Goal: Task Accomplishment & Management: Manage account settings

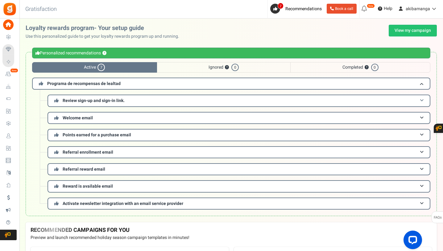
click at [69, 99] on span "Review sign-up and sign-in link." at bounding box center [94, 100] width 62 height 6
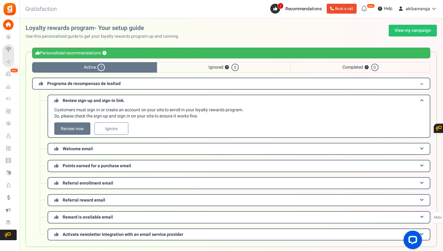
click at [92, 85] on span "Programa de recompensas de lealtad" at bounding box center [83, 83] width 73 height 6
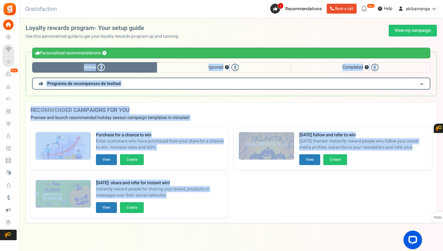
drag, startPoint x: 30, startPoint y: 46, endPoint x: 253, endPoint y: 218, distance: 281.7
click at [253, 102] on div "Warning Personalized recommendations ? Active 7 Ignored ? 0 Completed ? 0 Progr…" at bounding box center [231, 74] width 424 height 56
copy div "Active 7 Ignored ? 0 Completed ? 0 Programa de recompensas de lealtad Review si…"
click at [169, 98] on div "Warning Personalized recommendations ? Active 7 Ignored ? 0 Completed ? 0 Progr…" at bounding box center [231, 74] width 411 height 56
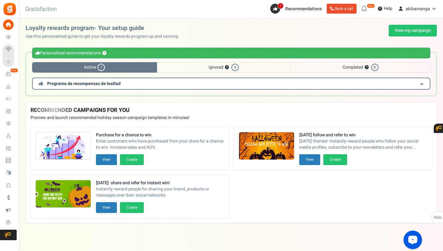
click at [79, 69] on span "Active 7" at bounding box center [94, 67] width 125 height 10
click at [80, 83] on span "Programa de recompensas de lealtad" at bounding box center [83, 83] width 73 height 6
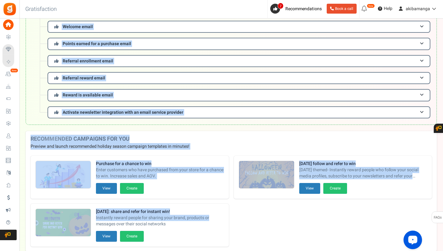
scroll to position [155, 0]
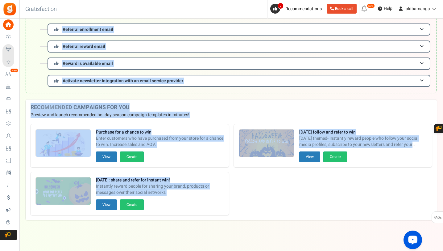
drag, startPoint x: 24, startPoint y: 32, endPoint x: 229, endPoint y: 217, distance: 276.3
copy div "Use this personalized guide to get your loyalty rewards program up and running.…"
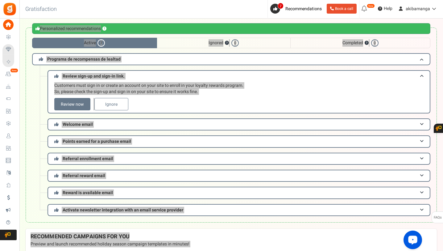
scroll to position [0, 0]
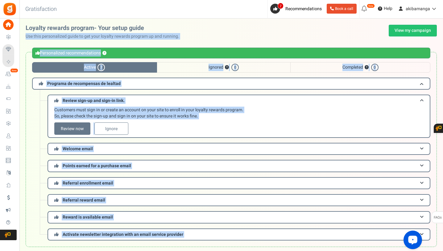
click at [40, 100] on div "Review sign-up and sign-in link. Customers must sign in or create an account on…" at bounding box center [231, 115] width 399 height 43
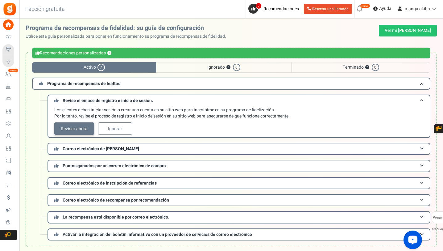
click at [76, 131] on font "Revisar ahora" at bounding box center [74, 128] width 27 height 6
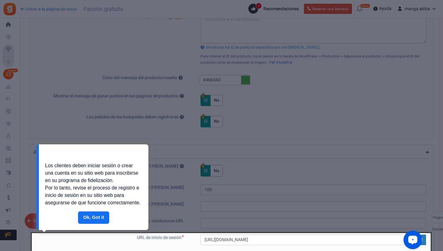
scroll to position [281, 0]
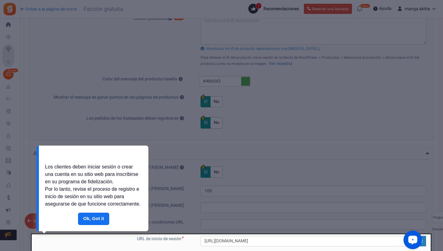
click at [103, 212] on div "Los clientes deben iniciar sesión o crear una cuenta en su sitio web para inscr…" at bounding box center [94, 186] width 110 height 51
click at [102, 213] on link "Hecho" at bounding box center [93, 218] width 31 height 12
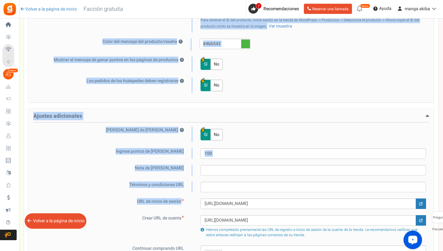
scroll to position [419, 0]
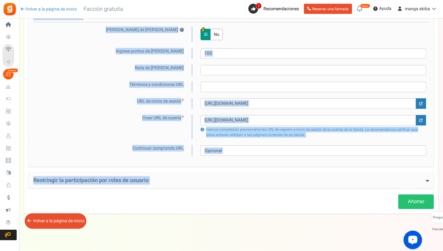
drag, startPoint x: 38, startPoint y: 81, endPoint x: 190, endPoint y: 199, distance: 192.7
copy div "loremipsumdo sitame Con adipis el sed doeiusm ? Te In Utl etdolo magna ali Enim…"
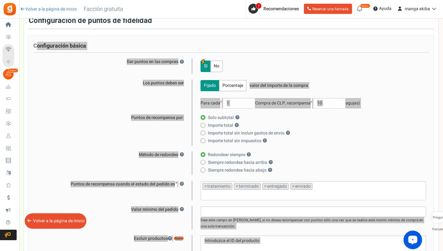
scroll to position [54, 0]
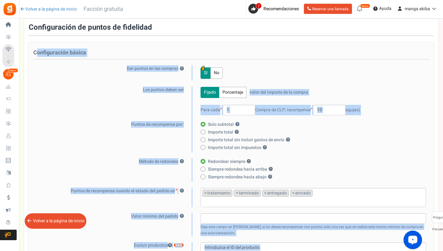
click at [237, 77] on div "Sí No" at bounding box center [310, 72] width 234 height 15
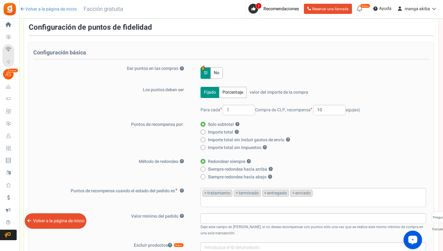
click at [233, 90] on font "Porcentaje" at bounding box center [233, 92] width 21 height 6
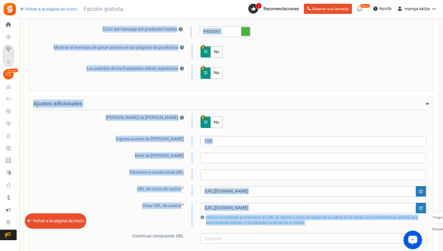
scroll to position [419, 0]
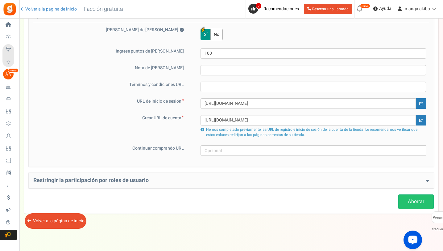
drag, startPoint x: 111, startPoint y: 67, endPoint x: 298, endPoint y: 230, distance: 247.9
copy div "Visita tu [PERSON_NAME] Vivir En pausa Configuración de la [PERSON_NAME] Config…"
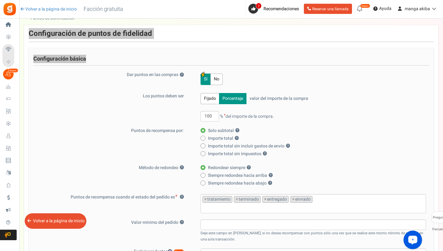
scroll to position [47, 0]
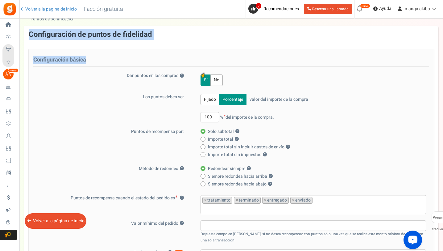
click at [210, 100] on font "Fijado" at bounding box center [210, 99] width 12 height 6
click at [206, 181] on label "Siempre redondea hacia abajo ?" at bounding box center [312, 184] width 222 height 6
click at [205, 182] on input "Siempre redondea hacia abajo ?" at bounding box center [203, 184] width 4 height 4
radio input "true"
radio input "false"
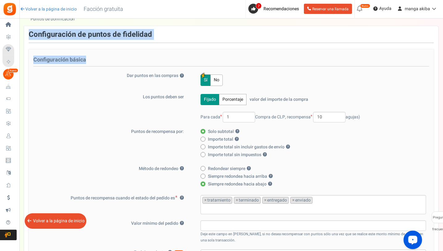
click at [204, 182] on span at bounding box center [203, 183] width 5 height 5
click at [204, 182] on input "Siempre redondea hacia abajo ?" at bounding box center [203, 184] width 4 height 4
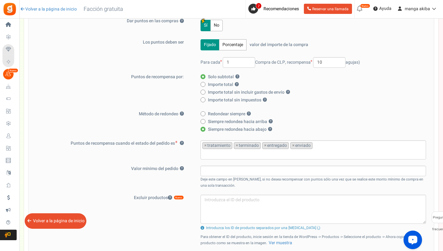
scroll to position [101, 0]
click at [292, 146] on font "×" at bounding box center [293, 146] width 2 height 6
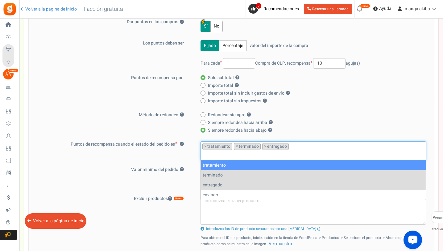
click at [370, 123] on label "Siempre redondea hacia arriba ?" at bounding box center [312, 122] width 222 height 6
click at [205, 123] on input "Siempre redondea hacia arriba ?" at bounding box center [203, 123] width 4 height 4
radio input "true"
radio input "false"
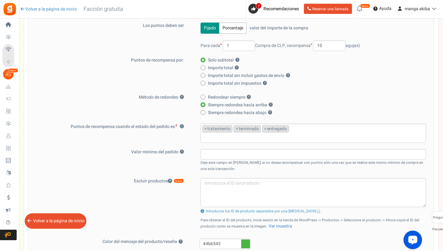
scroll to position [118, 0]
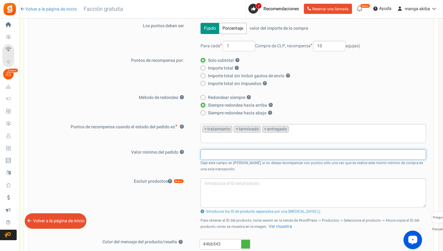
click at [226, 154] on input "text" at bounding box center [314, 154] width 226 height 10
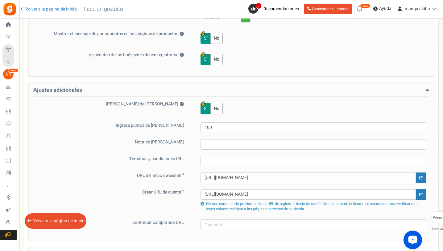
scroll to position [351, 0]
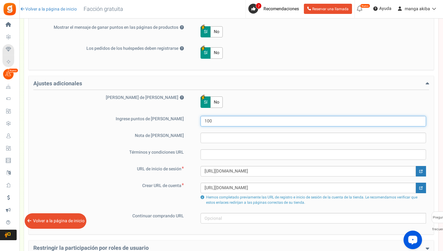
click at [217, 121] on input "100" at bounding box center [314, 121] width 226 height 10
paste input "2500"
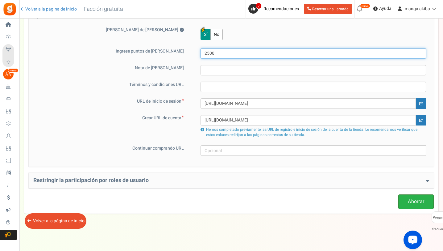
scroll to position [418, 0]
type input "2500"
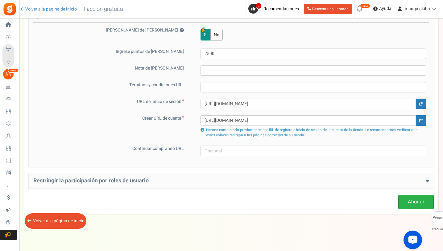
click at [399, 199] on link "Ahorrar" at bounding box center [417, 201] width 36 height 15
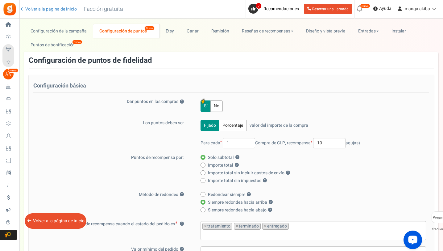
scroll to position [0, 0]
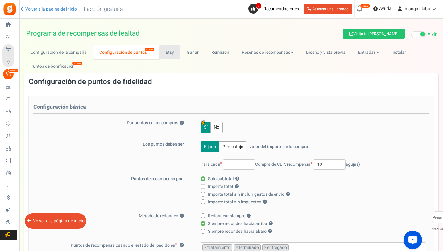
click at [170, 56] on link "Etsy" at bounding box center [170, 52] width 21 height 14
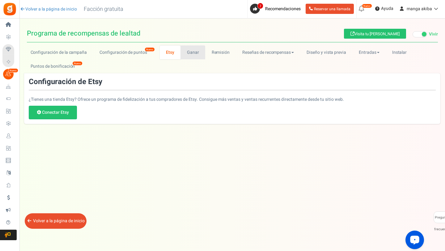
click at [196, 57] on link "Ganar" at bounding box center [192, 52] width 25 height 14
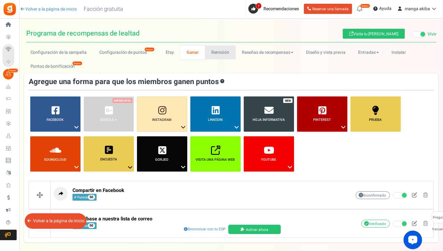
click at [222, 50] on font "Remisión" at bounding box center [220, 52] width 18 height 6
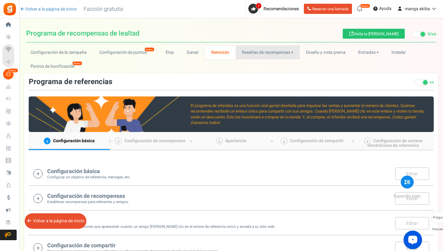
click at [263, 57] on link "Reseñas de recompensas" at bounding box center [268, 52] width 64 height 14
click at [367, 57] on link "Entradas" at bounding box center [368, 52] width 33 height 14
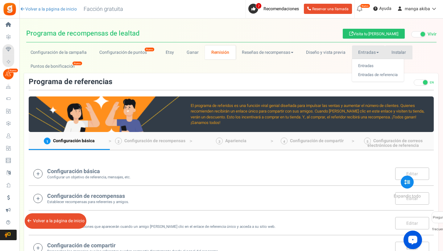
click at [386, 55] on link "Instalar" at bounding box center [398, 52] width 27 height 14
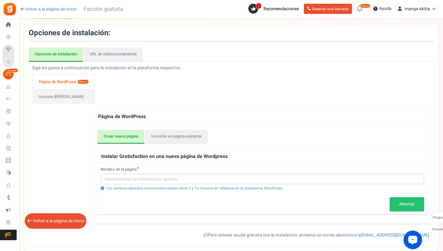
scroll to position [51, 0]
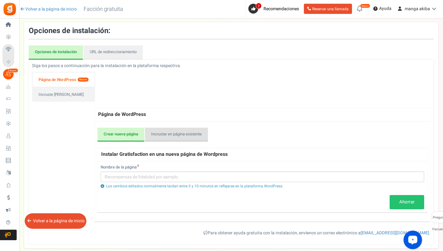
click at [182, 138] on link "Incrustar en página existente" at bounding box center [176, 134] width 63 height 14
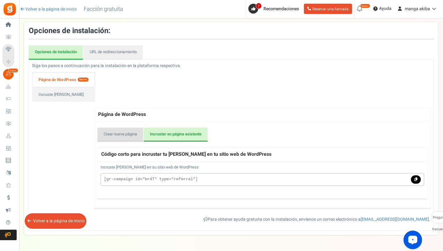
click at [122, 136] on font "Crear nueva página" at bounding box center [120, 134] width 33 height 6
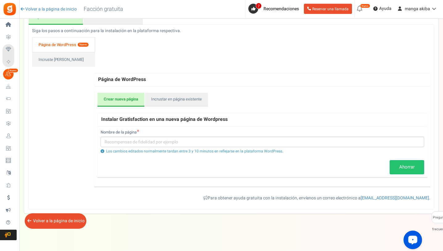
scroll to position [0, 0]
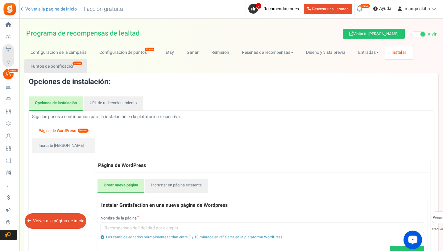
click at [65, 66] on font "Puntos de bonificación" at bounding box center [53, 66] width 44 height 6
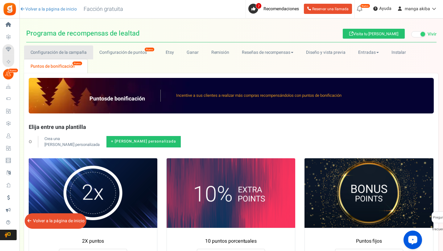
click at [65, 56] on link "Configuración de la campaña" at bounding box center [58, 52] width 69 height 14
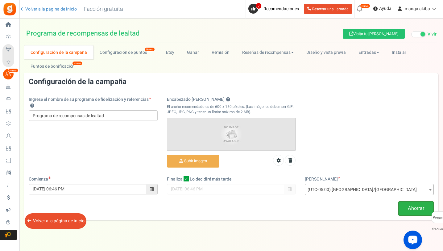
click at [418, 207] on font "Ahorrar" at bounding box center [416, 207] width 16 height 7
click at [118, 50] on font "Configuración de puntos" at bounding box center [124, 52] width 48 height 6
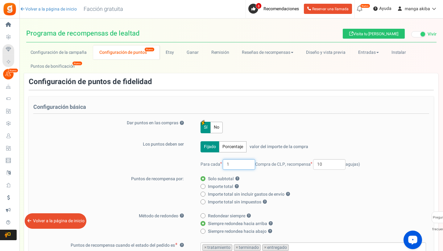
click at [241, 166] on input "1" at bounding box center [239, 164] width 32 height 10
type input "10"
click at [330, 164] on input "10" at bounding box center [329, 164] width 32 height 10
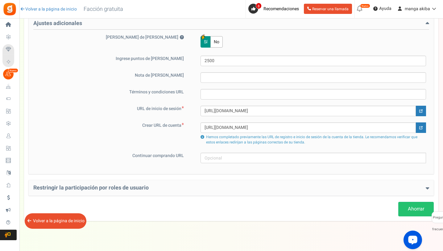
scroll to position [419, 0]
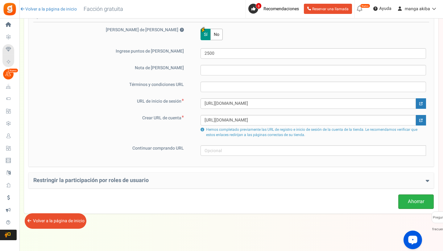
type input "1"
click at [410, 199] on font "Ahorrar" at bounding box center [416, 201] width 16 height 7
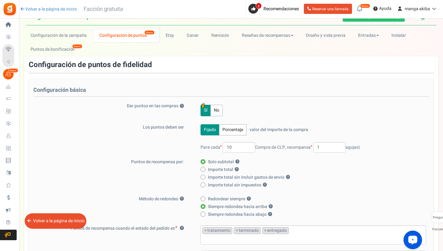
scroll to position [18, 0]
click at [241, 144] on input "10" at bounding box center [239, 146] width 32 height 10
drag, startPoint x: 362, startPoint y: 146, endPoint x: 190, endPoint y: 144, distance: 172.0
click at [190, 144] on div "Los puntos deben ser Fijado Porcentaje valor del importe de la compra 100 % del…" at bounding box center [231, 140] width 396 height 35
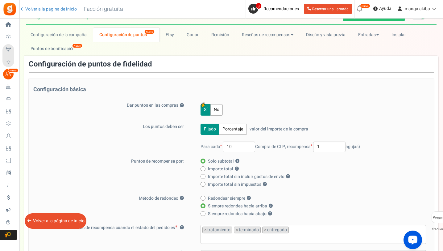
click at [361, 119] on div "Configuración básica Dar puntos en las compras ? Sí No Los puntos deben ser Fij…" at bounding box center [231, 241] width 405 height 324
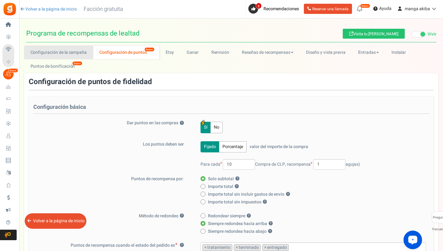
click at [55, 45] on link "Configuración de la campaña" at bounding box center [58, 52] width 69 height 14
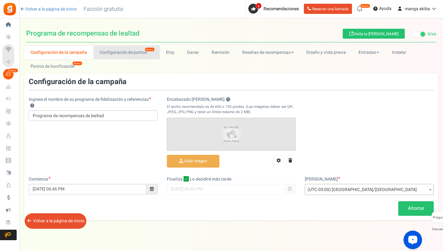
click at [112, 49] on font "Configuración de puntos" at bounding box center [124, 52] width 48 height 6
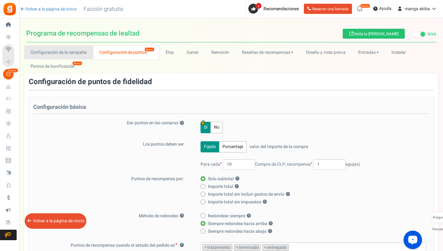
click at [75, 54] on font "Configuración de la campaña" at bounding box center [59, 52] width 56 height 6
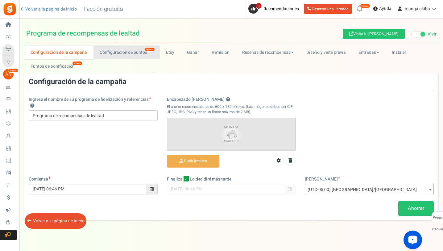
click at [112, 52] on font "Configuración de puntos" at bounding box center [124, 52] width 48 height 6
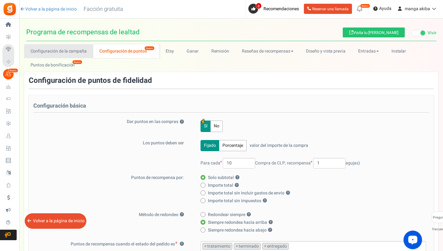
click at [66, 52] on font "Configuración de la campaña" at bounding box center [59, 51] width 56 height 6
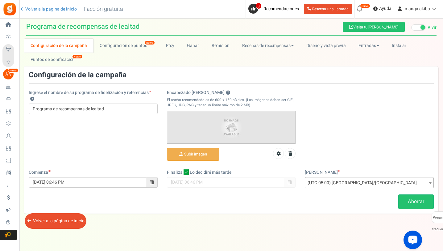
scroll to position [0, 0]
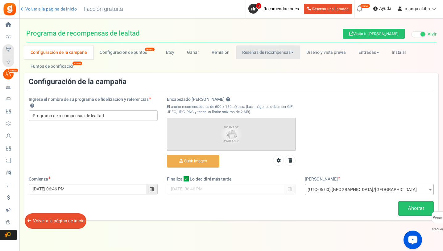
click at [269, 54] on font "Reseñas de recompensas" at bounding box center [266, 52] width 48 height 6
click at [257, 64] on font "CORTEJAR" at bounding box center [252, 66] width 20 height 6
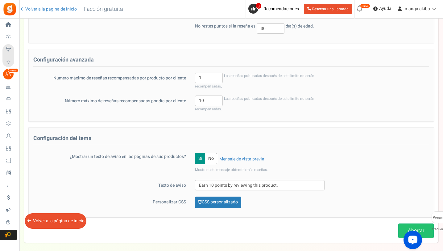
scroll to position [203, 0]
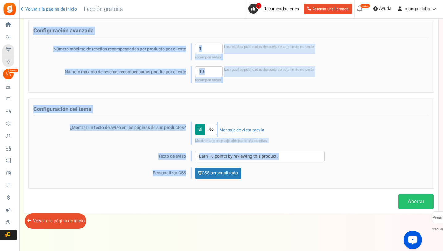
drag, startPoint x: 31, startPoint y: 82, endPoint x: 314, endPoint y: 182, distance: 300.0
click at [314, 182] on div "Configuración de reseñas gratificantes EN APAGADO ¿Necesitas más reseñas? Activ…" at bounding box center [231, 42] width 405 height 333
copy div "loremipsumdo si ametcon adipiscingeli SE DOEIUSM ¿Temporinc utl etdolor? Magnaa…"
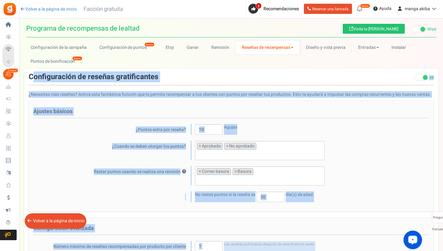
scroll to position [0, 0]
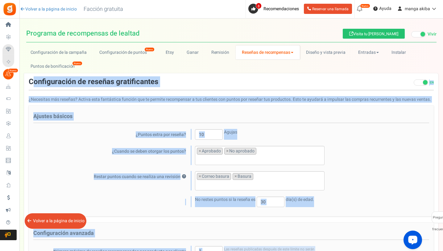
click at [382, 134] on div "¿Puntos extra por reseña? 10 Agujas" at bounding box center [231, 134] width 405 height 10
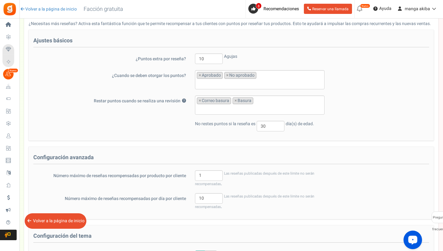
scroll to position [76, 0]
click at [227, 75] on font "×" at bounding box center [227, 75] width 2 height 6
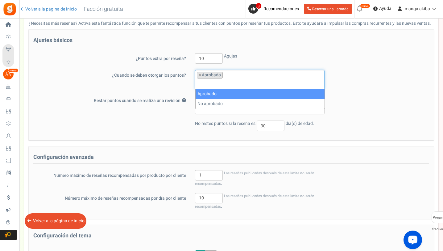
click at [390, 102] on div "Restar puntos cuando se realiza una revisión ? No aprobado Correo basura Basura…" at bounding box center [231, 104] width 405 height 19
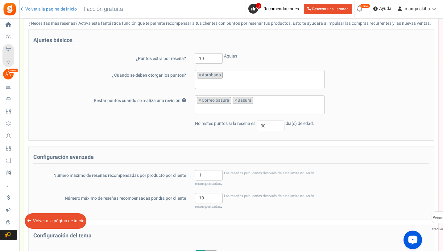
click at [275, 102] on ul "× Correo basura × Basura" at bounding box center [259, 103] width 129 height 17
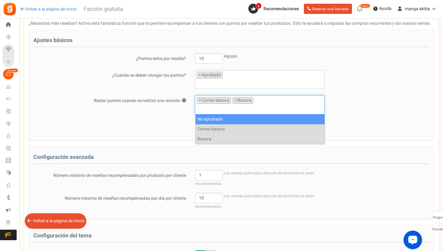
select select "unapproved"
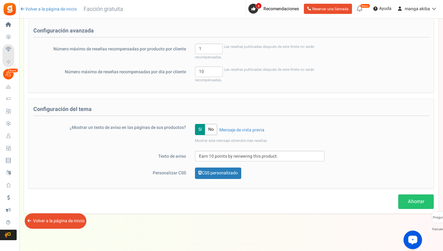
scroll to position [0, 0]
